Goal: Check status: Check status

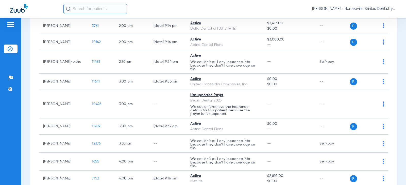
scroll to position [355, 0]
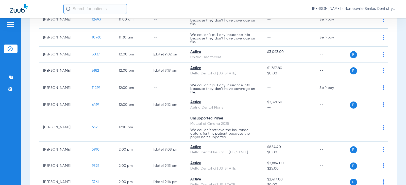
scroll to position [406, 0]
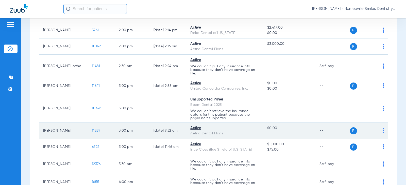
click at [92, 131] on span "11289" at bounding box center [96, 131] width 8 height 4
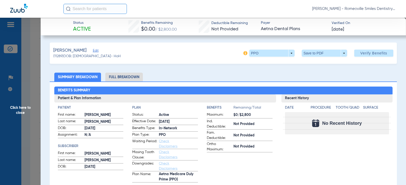
click at [19, 109] on span "Click here to close" at bounding box center [20, 110] width 41 height 185
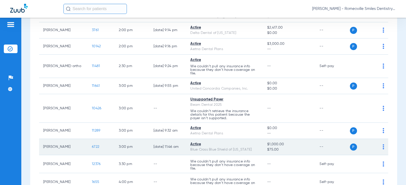
click at [92, 148] on span "6722" at bounding box center [95, 147] width 7 height 4
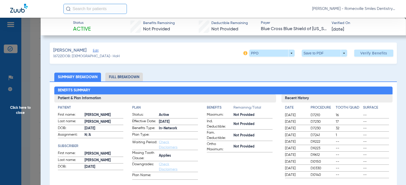
click at [120, 78] on li "Full Breakdown" at bounding box center [124, 77] width 38 height 9
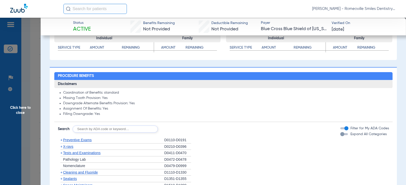
scroll to position [329, 0]
